Goal: Task Accomplishment & Management: Manage account settings

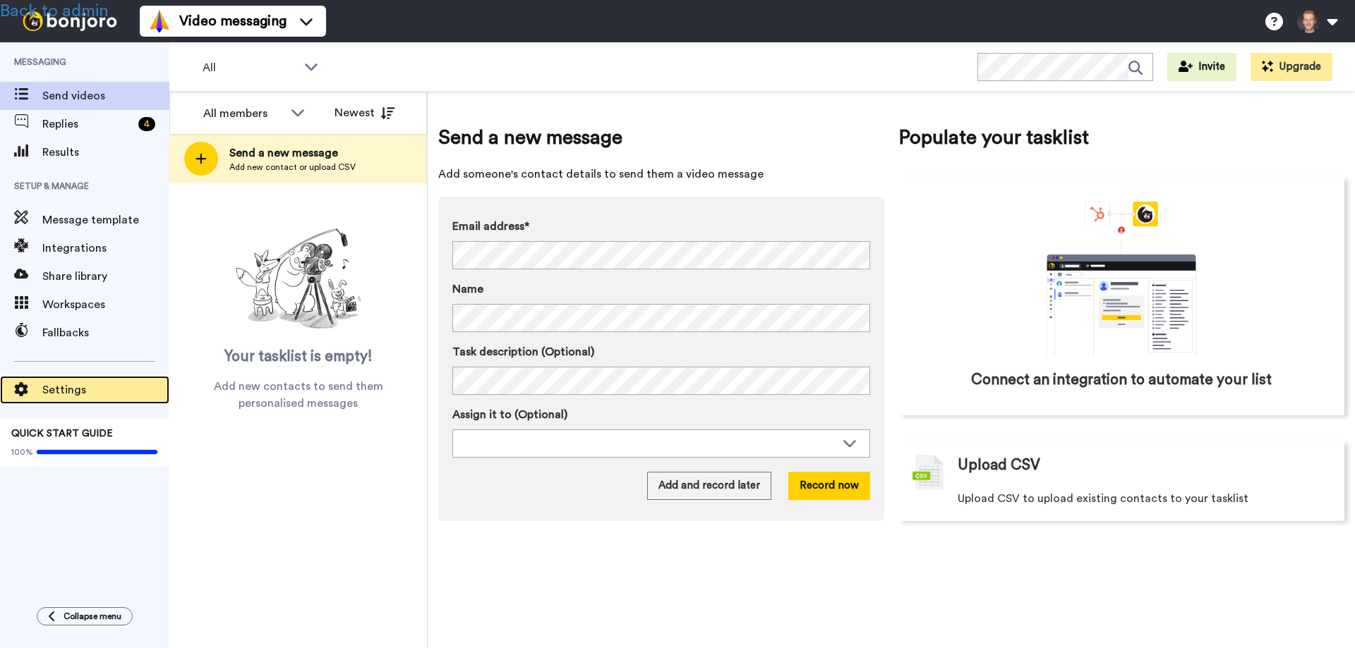
click at [64, 388] on span "Settings" at bounding box center [105, 390] width 127 height 17
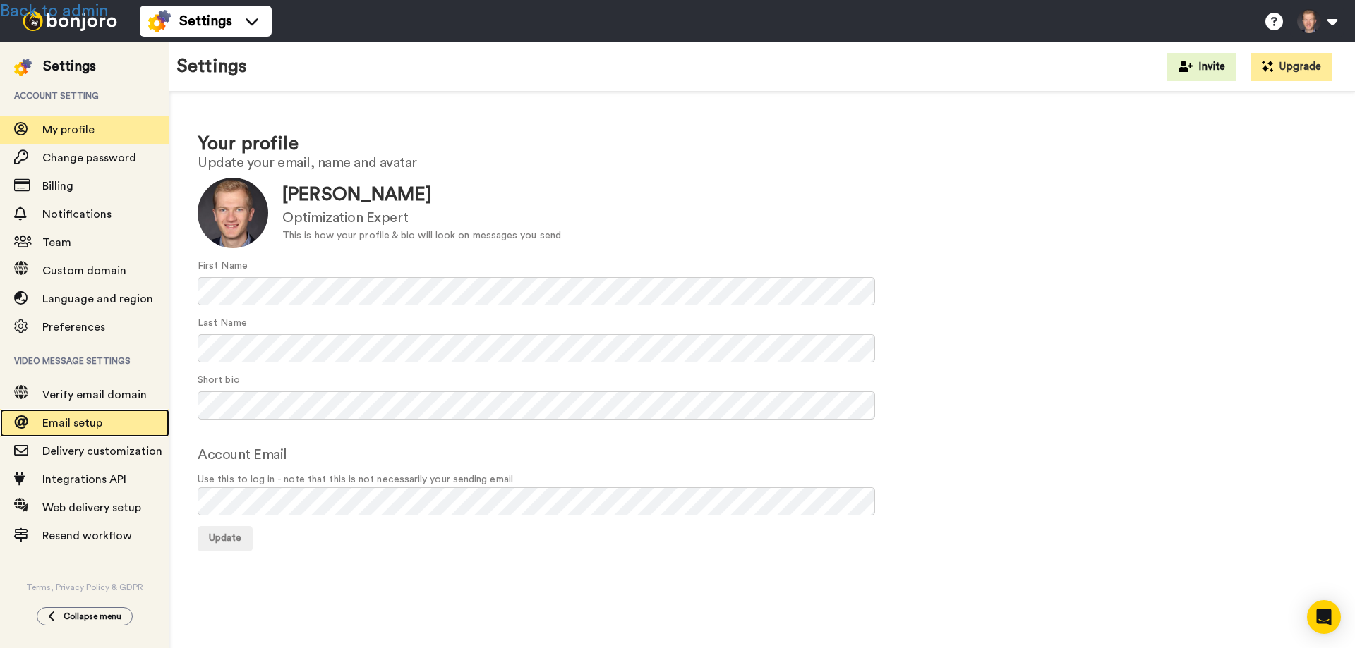
click at [82, 420] on span "Email setup" at bounding box center [72, 423] width 60 height 11
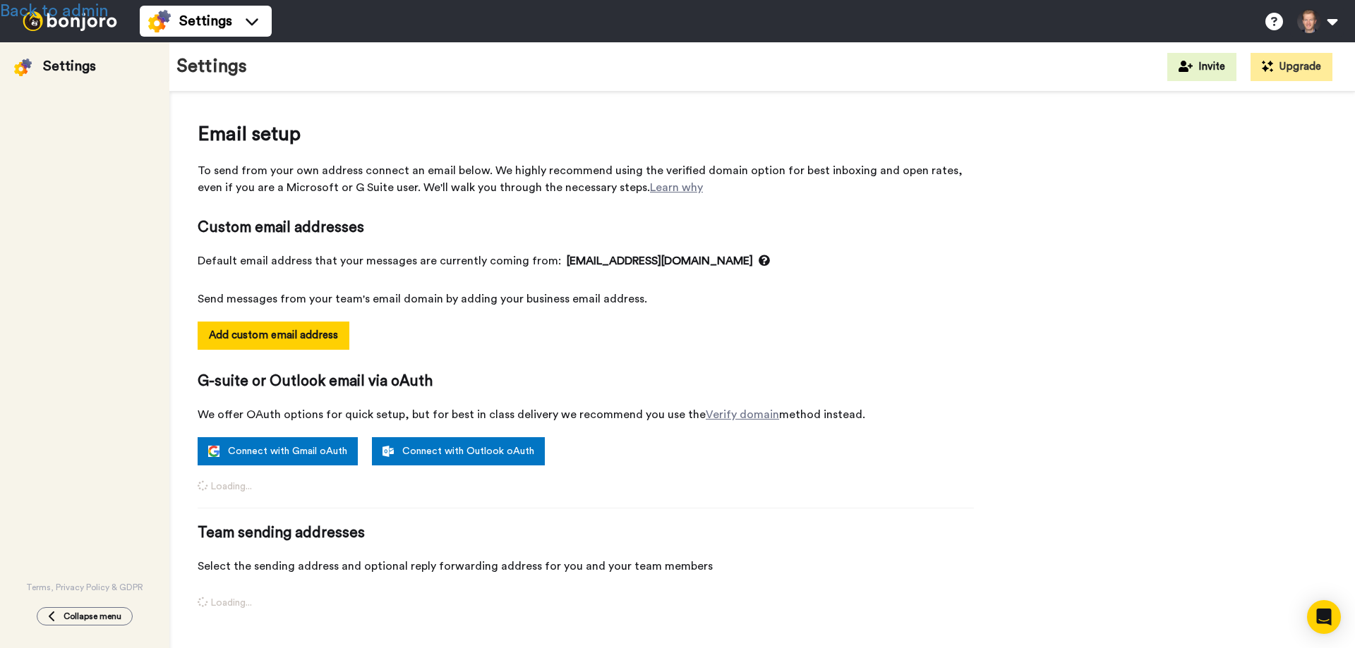
select select "164038"
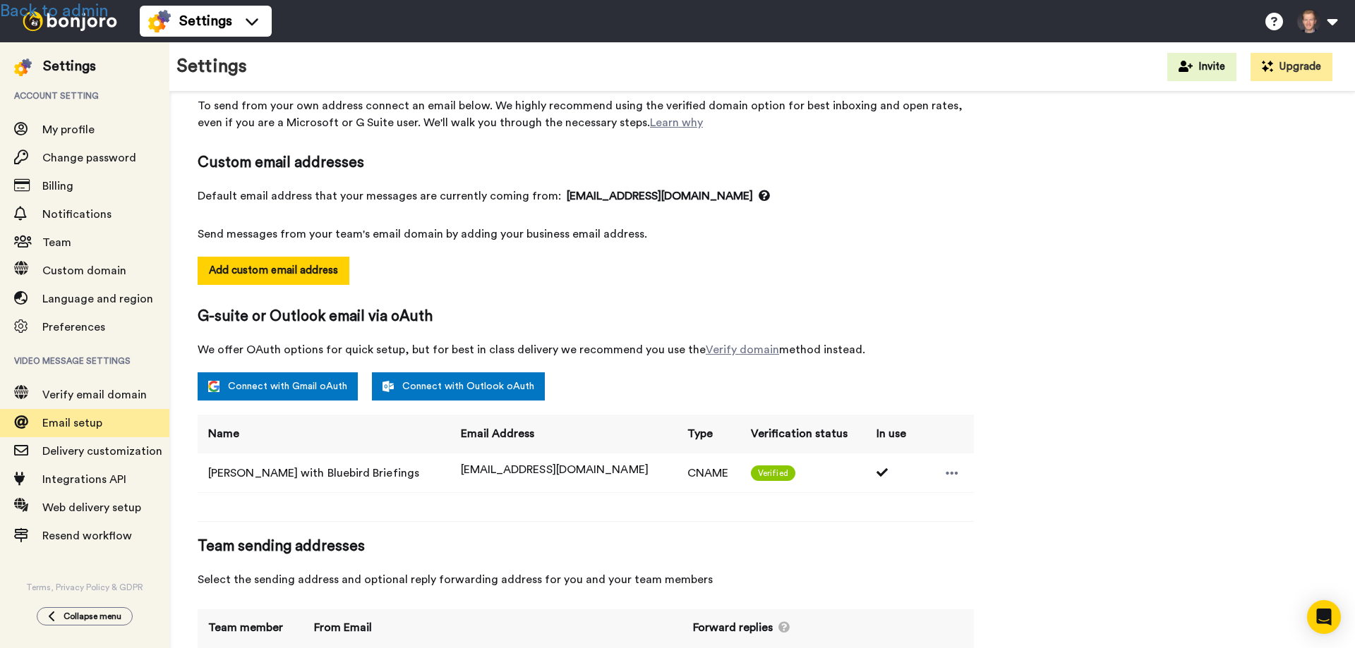
scroll to position [138, 0]
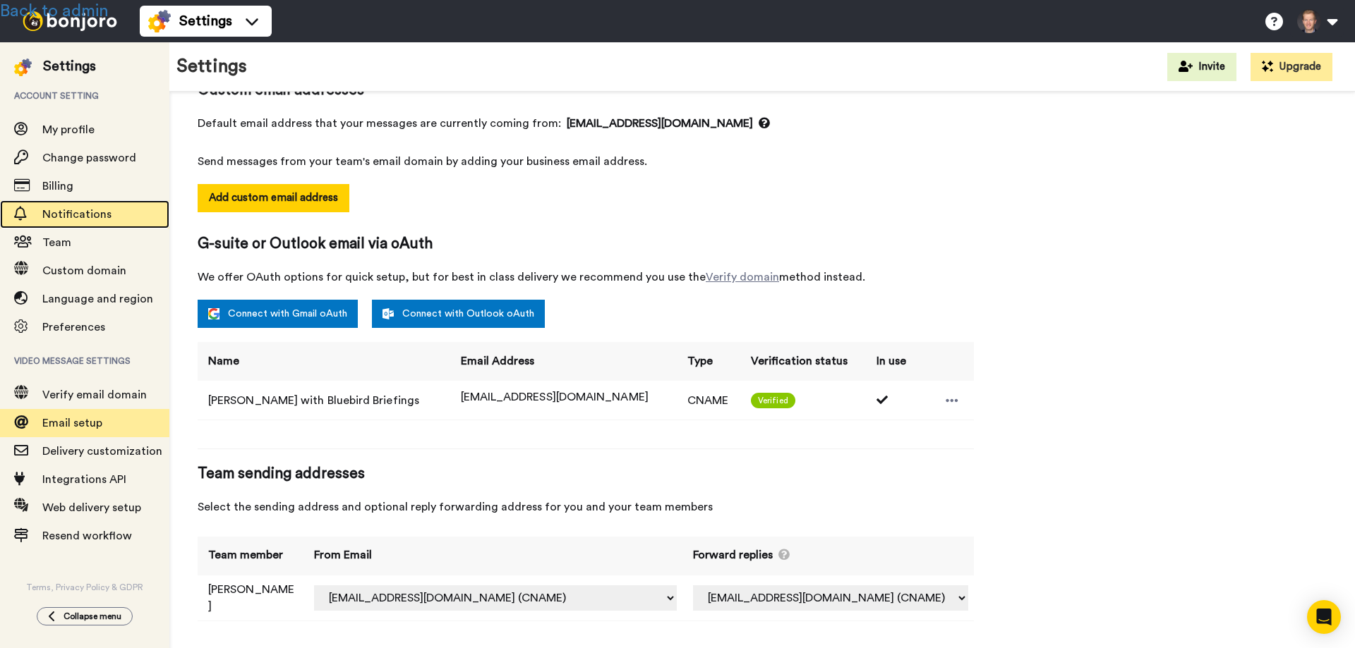
click at [99, 211] on span "Notifications" at bounding box center [76, 214] width 69 height 11
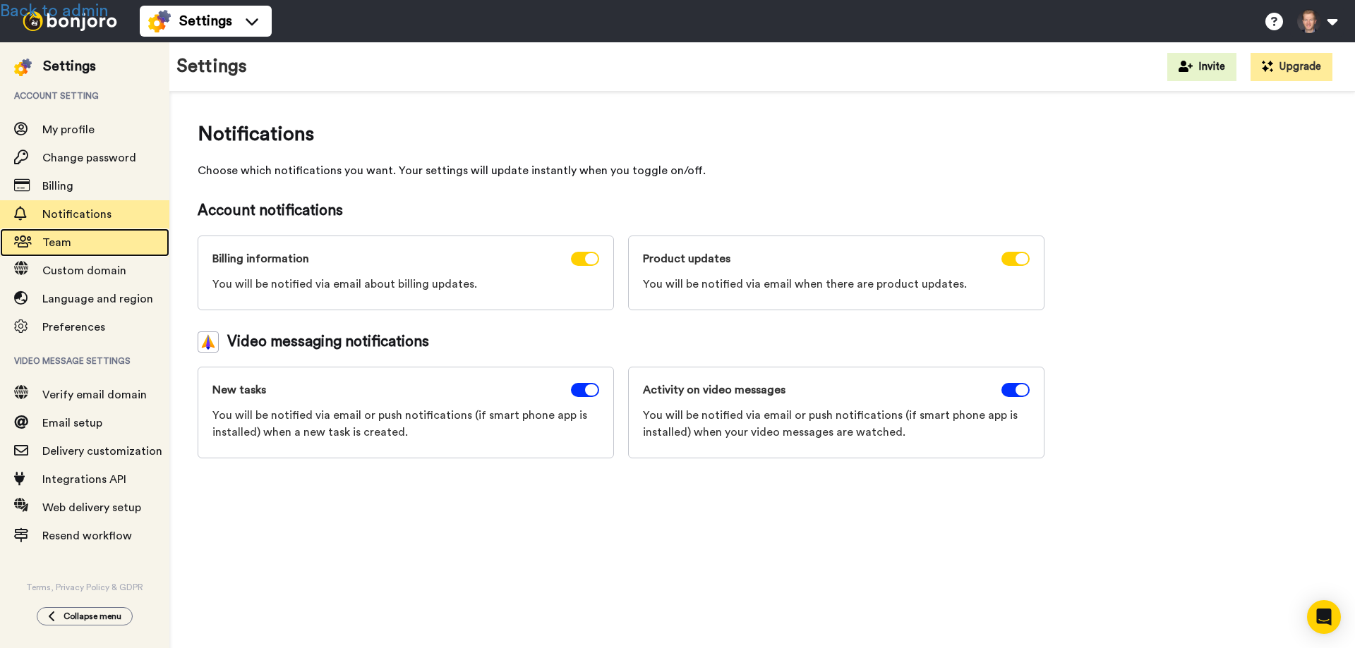
click at [65, 237] on span "Team" at bounding box center [56, 242] width 29 height 11
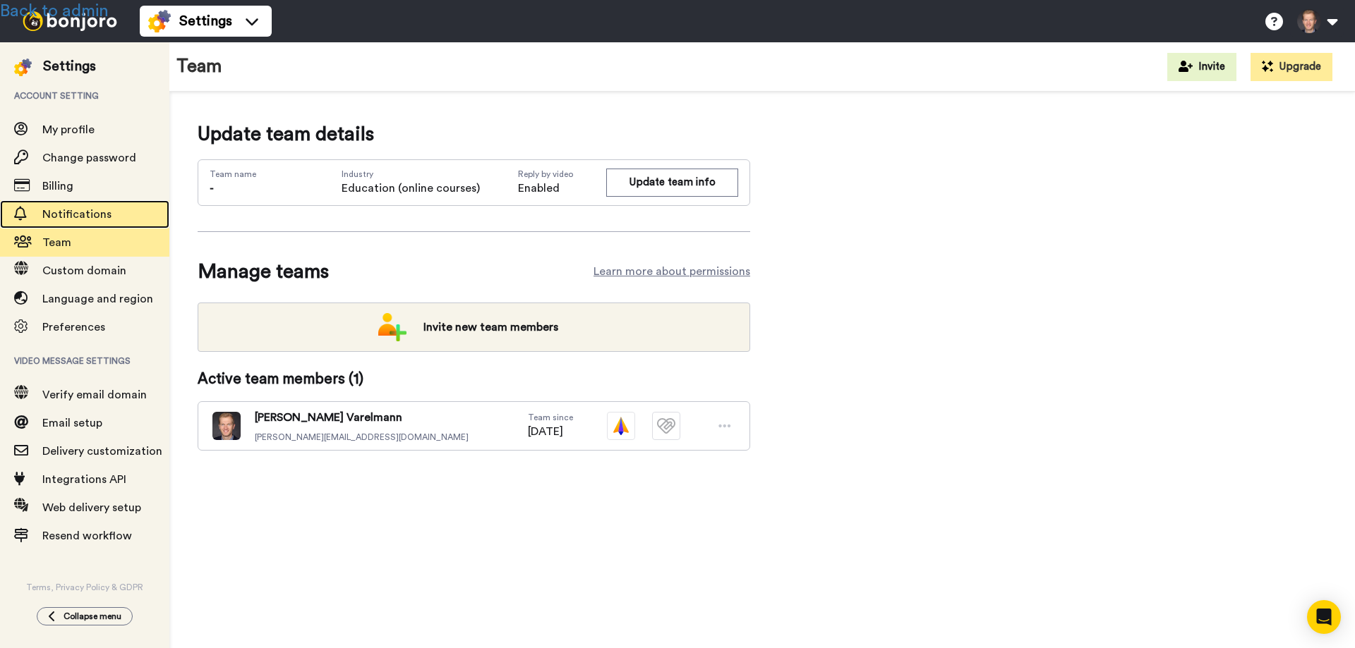
click at [80, 212] on span "Notifications" at bounding box center [76, 214] width 69 height 11
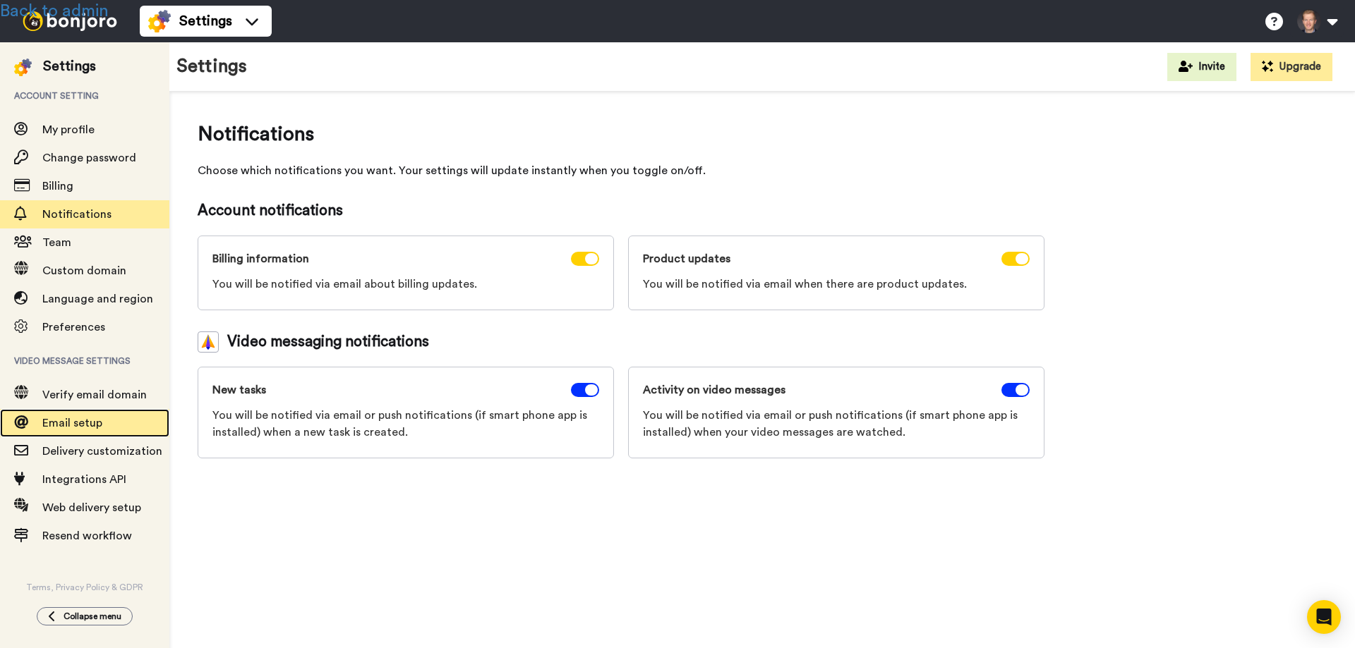
click at [81, 422] on span "Email setup" at bounding box center [72, 423] width 60 height 11
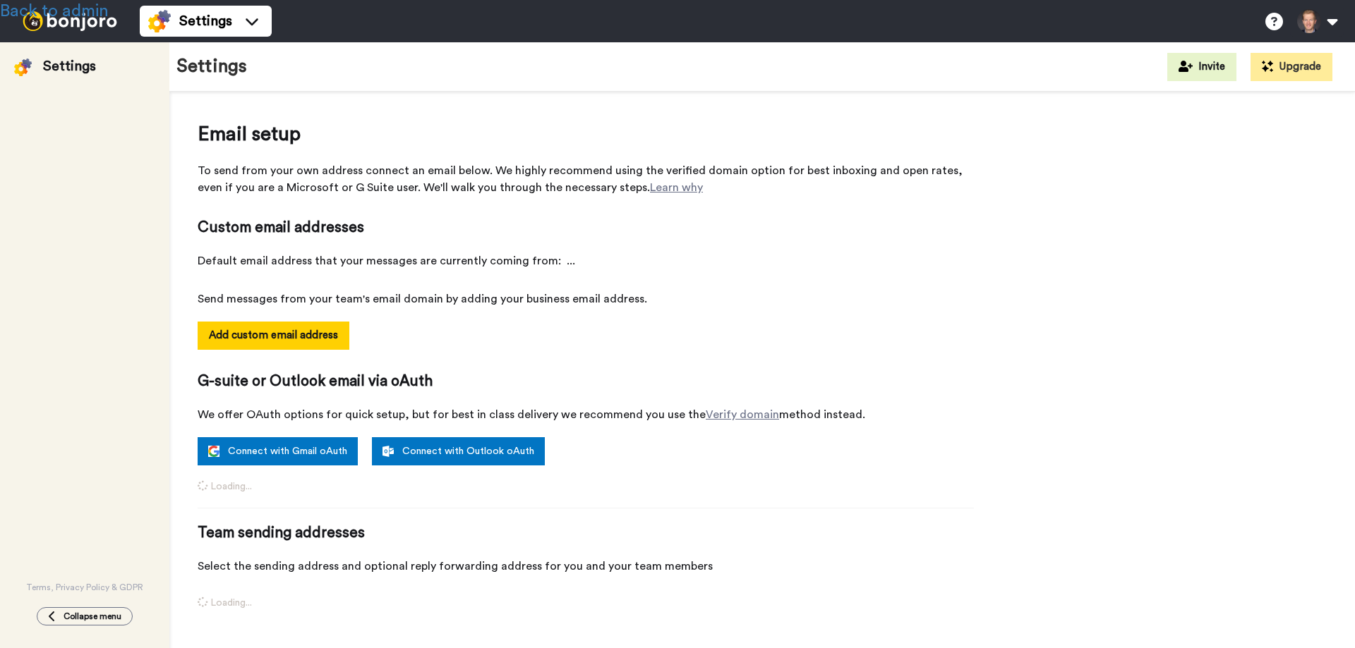
select select "164038"
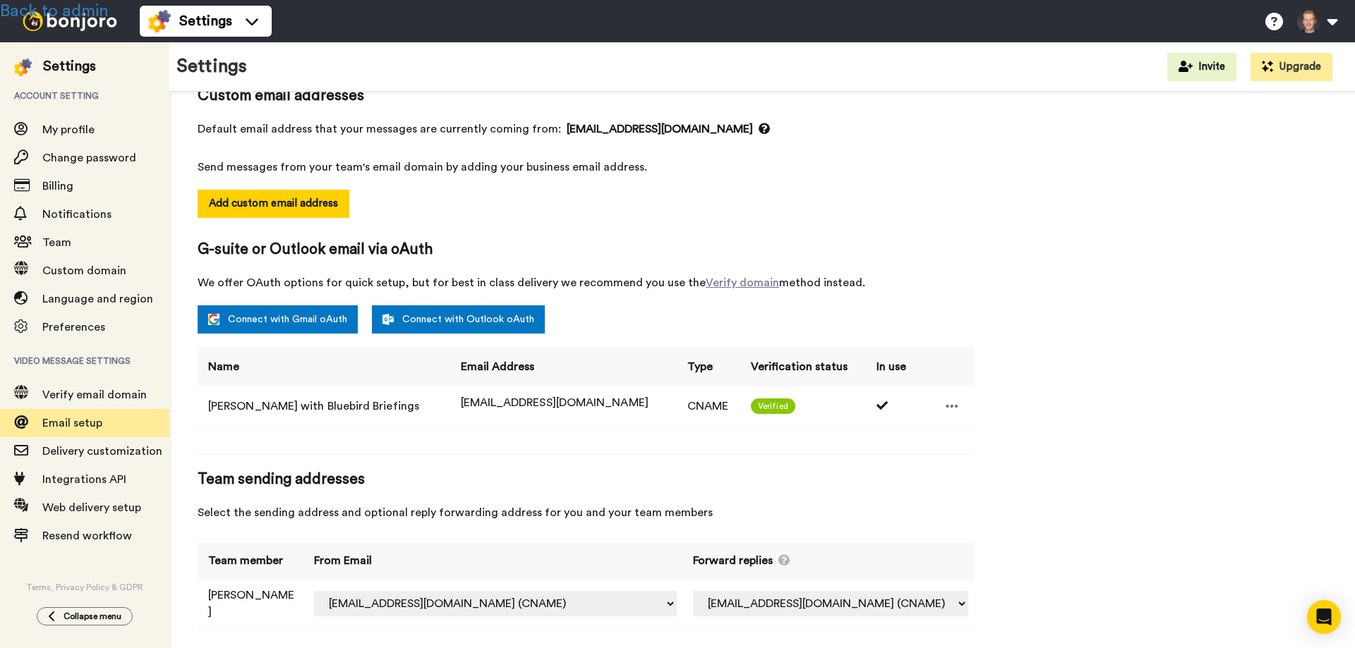
scroll to position [138, 0]
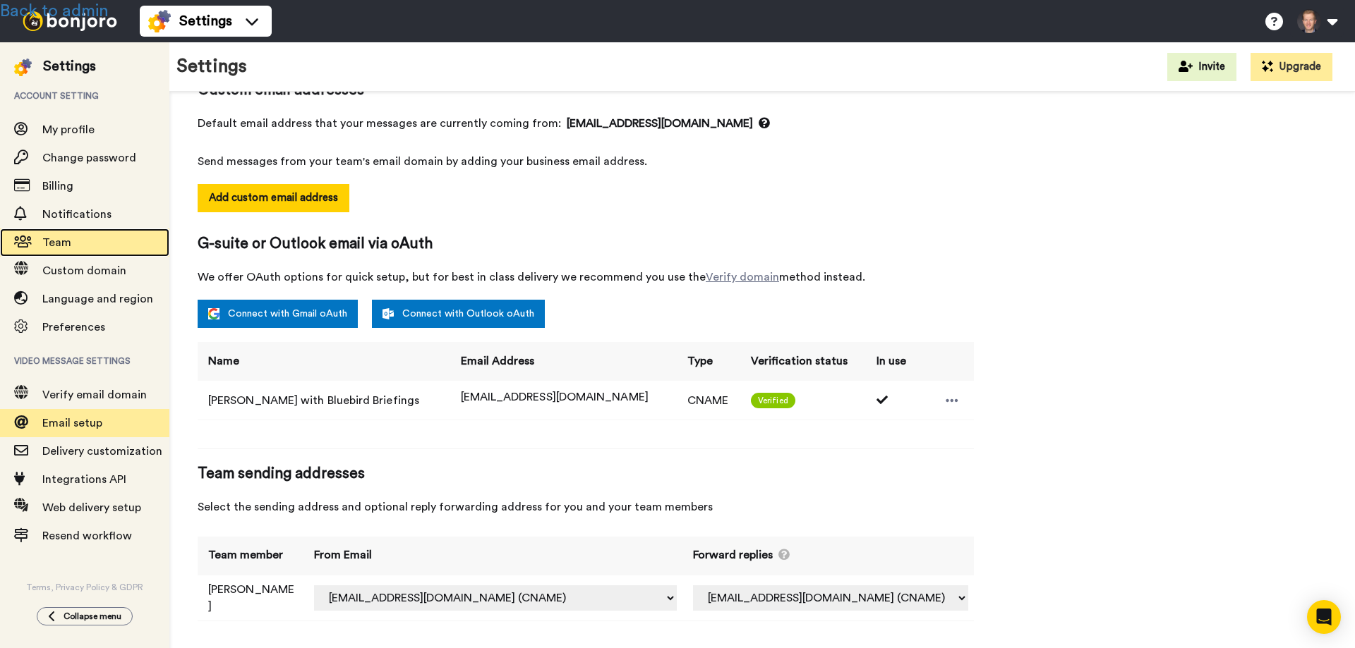
click at [44, 234] on span "Team" at bounding box center [105, 242] width 127 height 17
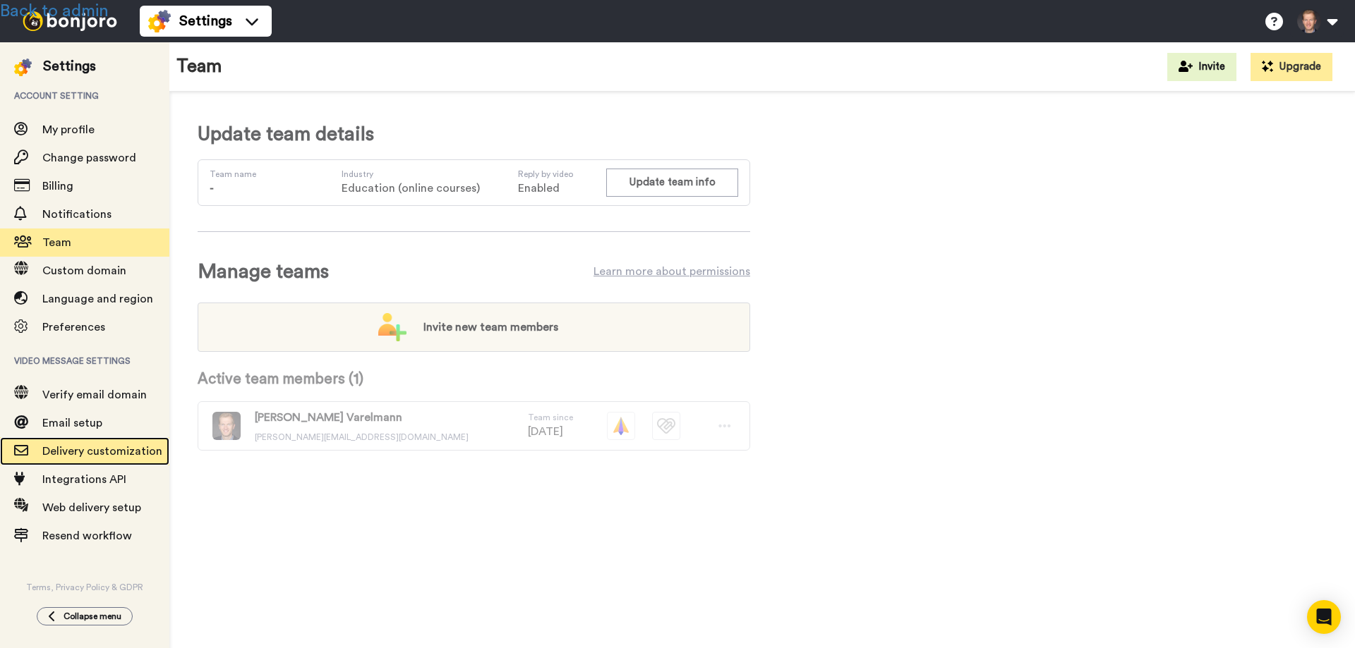
click at [94, 450] on span "Delivery customization" at bounding box center [102, 451] width 120 height 11
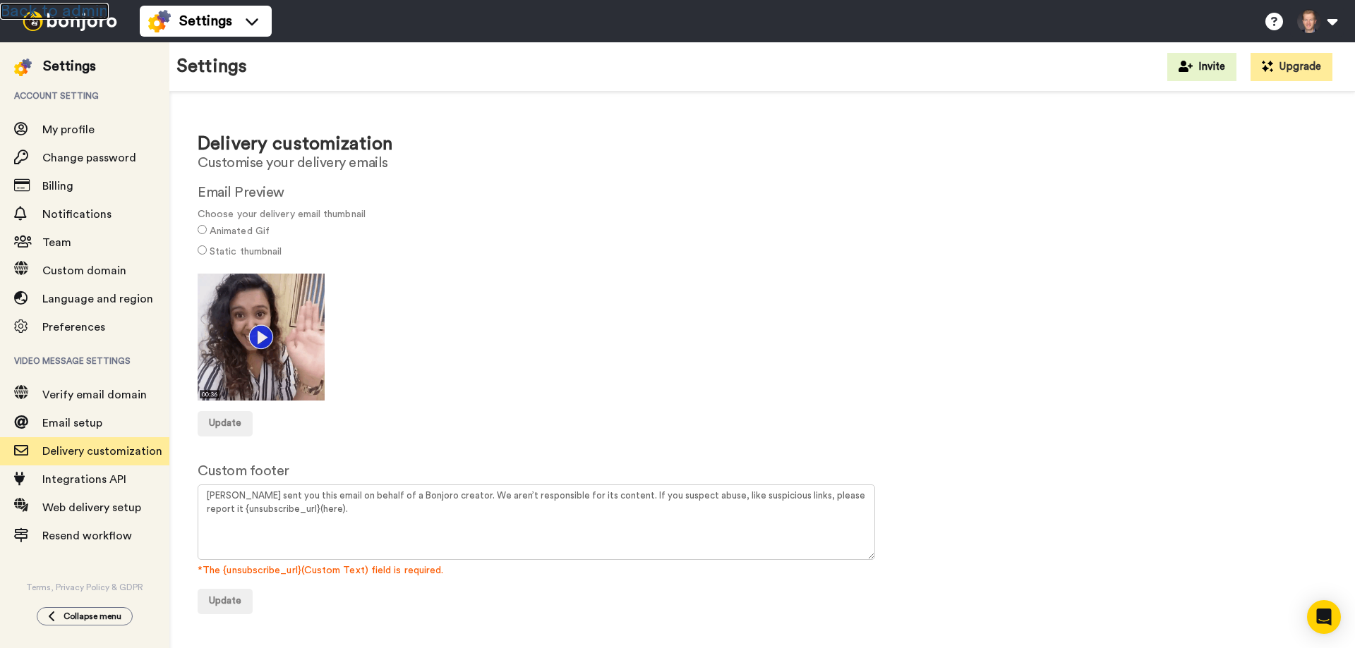
click at [69, 5] on link "Back to admin" at bounding box center [54, 11] width 109 height 17
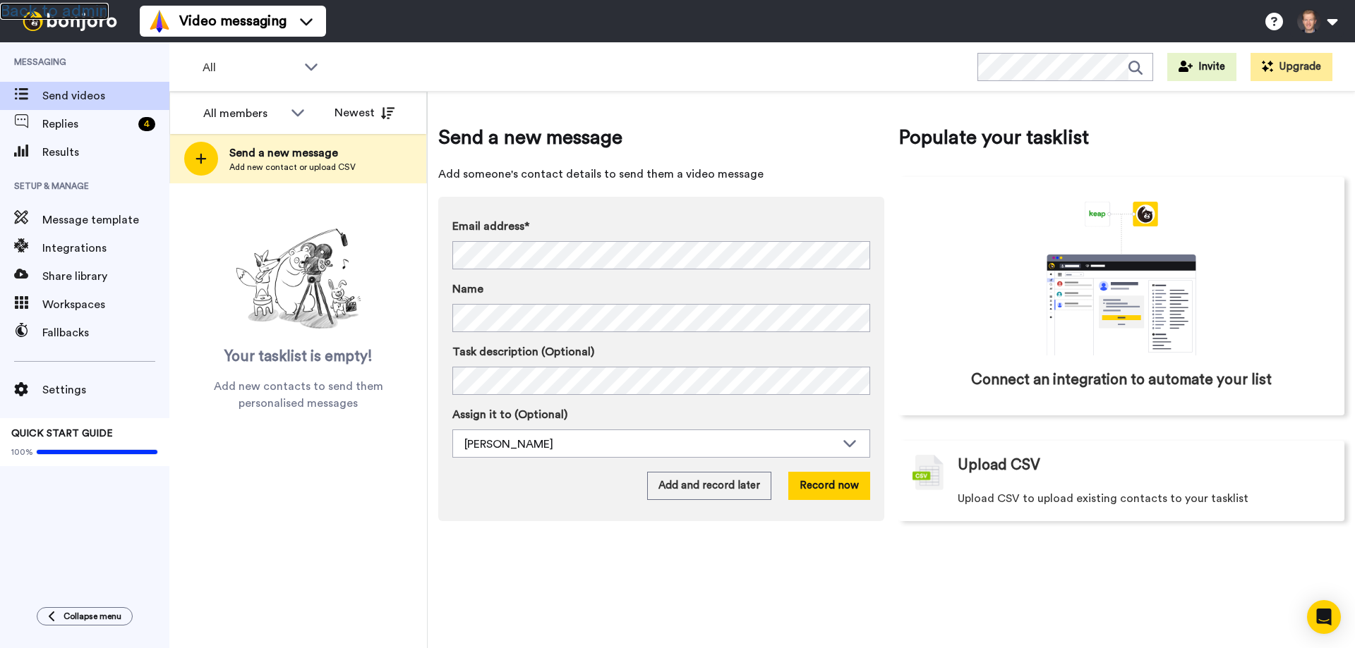
click at [68, 4] on link "Back to admin" at bounding box center [54, 11] width 109 height 17
